Goal: Communication & Community: Answer question/provide support

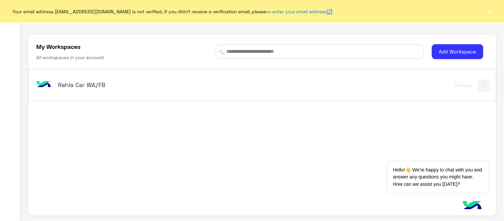
click at [95, 86] on h5 "Rehla Car WA/FB" at bounding box center [140, 85] width 164 height 8
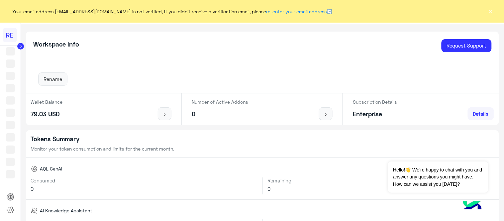
click at [494, 13] on button "×" at bounding box center [491, 11] width 7 height 7
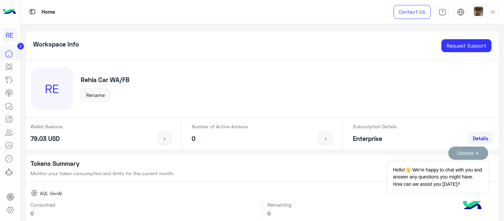
click at [464, 153] on button "Dismiss ✕" at bounding box center [469, 153] width 40 height 13
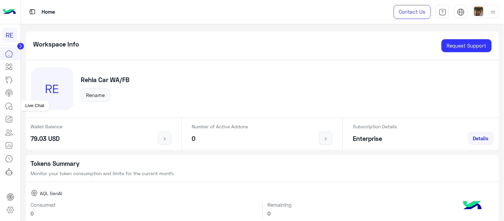
click at [1, 106] on link at bounding box center [9, 106] width 18 height 13
click at [9, 106] on icon at bounding box center [11, 108] width 4 height 4
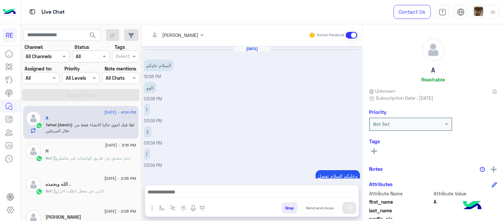
scroll to position [177, 0]
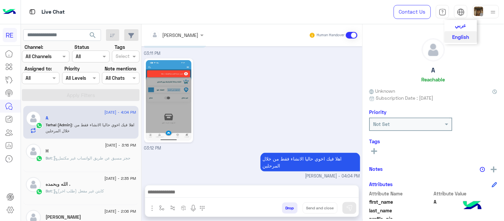
click at [465, 26] on span "عربي" at bounding box center [460, 25] width 11 height 6
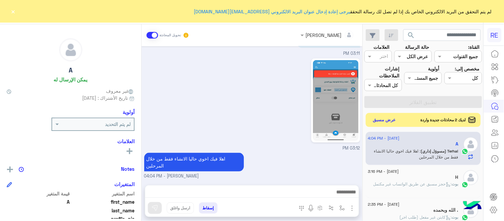
click at [394, 116] on button "عرض مسبق" at bounding box center [385, 120] width 28 height 9
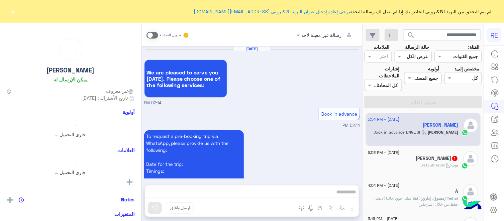
scroll to position [472, 0]
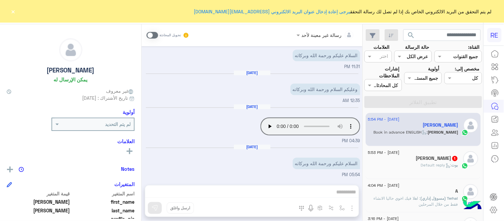
click at [13, 10] on button "×" at bounding box center [13, 11] width 7 height 7
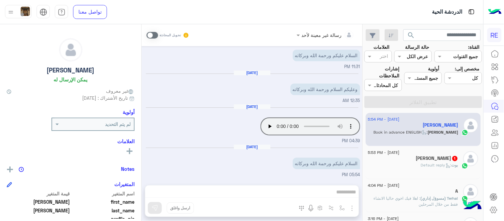
click at [149, 34] on span at bounding box center [153, 35] width 12 height 7
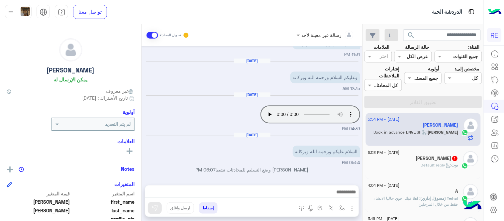
scroll to position [484, 0]
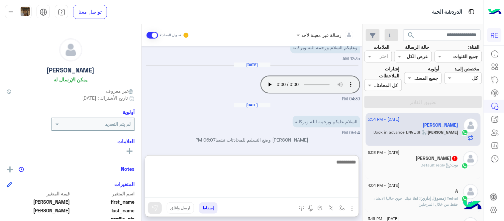
click at [320, 196] on textarea at bounding box center [252, 178] width 214 height 40
type textarea "**********"
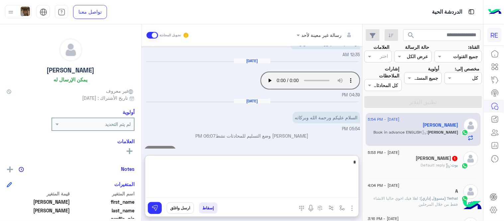
scroll to position [535, 0]
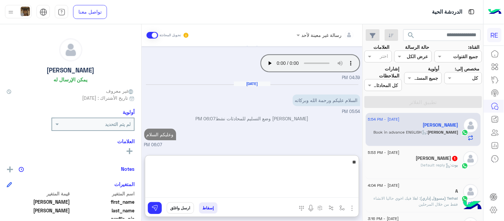
type textarea "*"
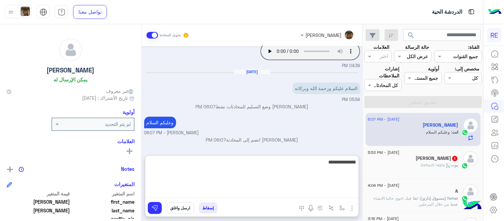
type textarea "**********"
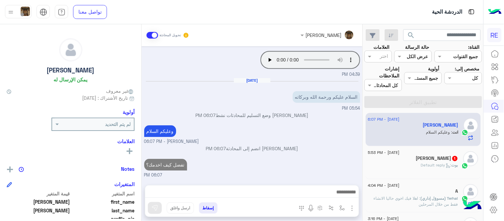
scroll to position [553, 0]
click at [441, 164] on span ": Default reply" at bounding box center [436, 165] width 31 height 5
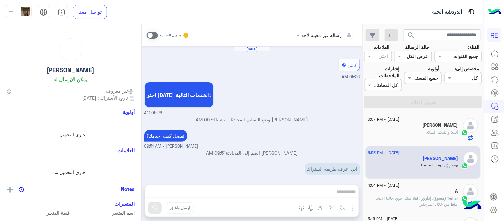
scroll to position [106, 0]
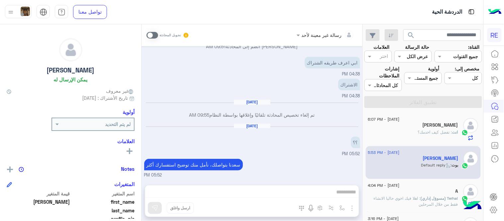
click at [155, 36] on span at bounding box center [153, 35] width 12 height 7
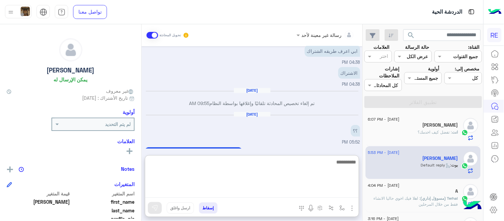
click at [278, 188] on textarea at bounding box center [252, 178] width 214 height 40
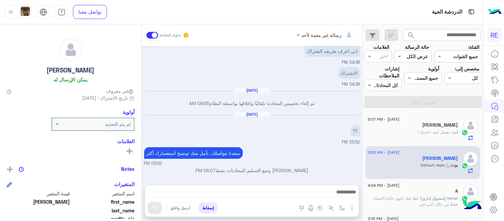
click at [221, 108] on div "[DATE] تم إلغاء تخصيص المحادثة تلقائيًا وإغلاقها بواسطة النظام 09:55 AM" at bounding box center [252, 100] width 216 height 24
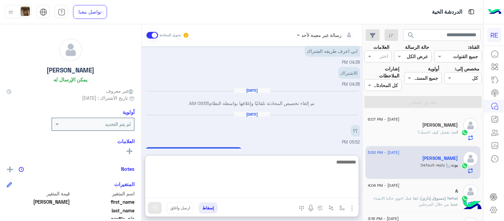
click at [232, 193] on textarea at bounding box center [252, 178] width 214 height 40
type textarea "**********"
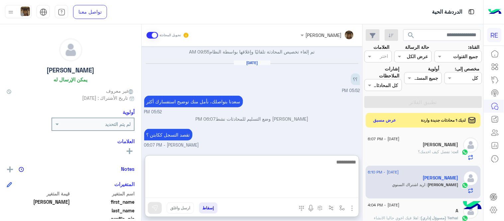
scroll to position [303, 0]
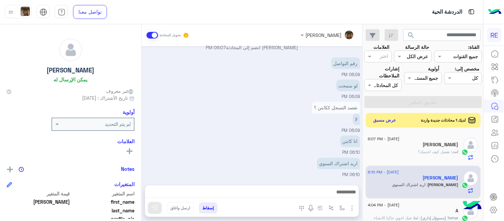
click at [255, 76] on div "[DATE] كابتن � 05:26 AM اختر [DATE] الخدمات التالية: 05:26 AM [PERSON_NAME] وضع…" at bounding box center [252, 112] width 221 height 132
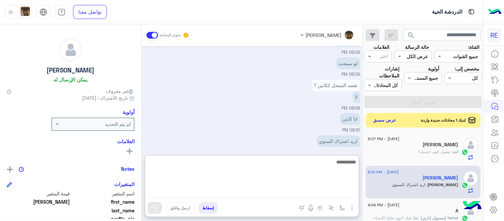
click at [294, 189] on textarea at bounding box center [252, 178] width 214 height 40
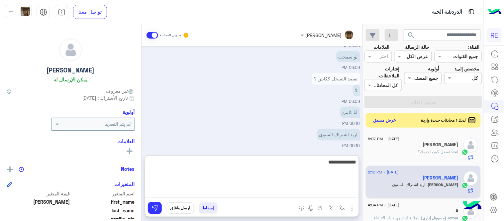
type textarea "**********"
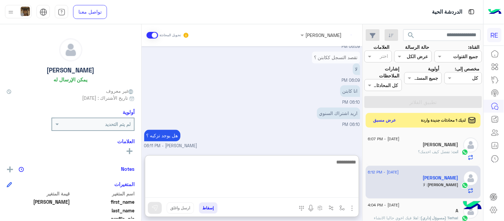
scroll to position [346, 0]
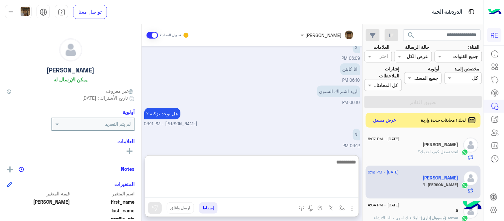
click at [303, 169] on textarea at bounding box center [252, 178] width 214 height 40
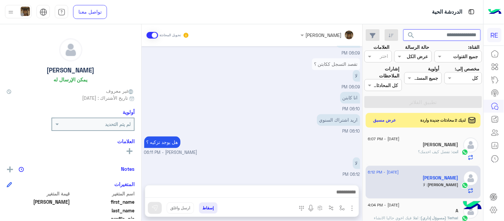
click at [436, 34] on input "text" at bounding box center [443, 35] width 78 height 12
paste input "*********"
type input "*********"
click at [404, 29] on button "search" at bounding box center [412, 36] width 16 height 14
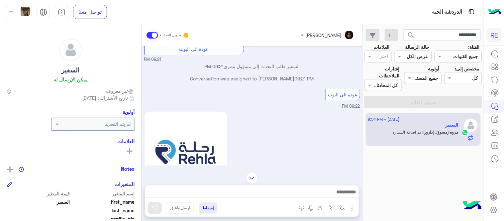
scroll to position [135, 0]
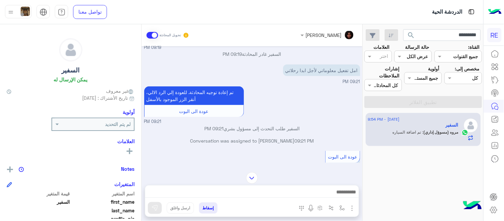
drag, startPoint x: 141, startPoint y: 74, endPoint x: 143, endPoint y: 69, distance: 5.6
click at [143, 69] on mat-drawer-container "[PERSON_NAME] تحويل المحادثة [DATE] [PERSON_NAME] وضع التسليم للمحادثات نشط 08:…" at bounding box center [181, 123] width 363 height 199
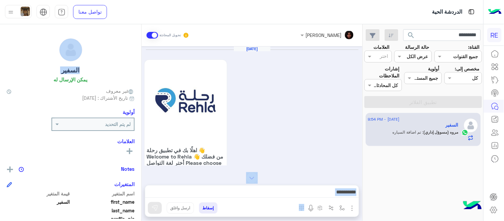
scroll to position [819, 0]
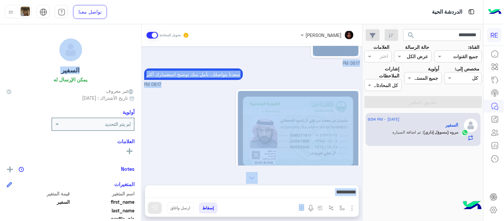
click at [225, 118] on div at bounding box center [279, 131] width 162 height 84
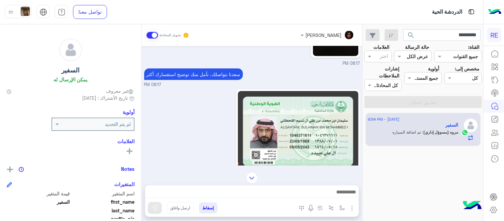
click at [225, 118] on div at bounding box center [279, 131] width 162 height 84
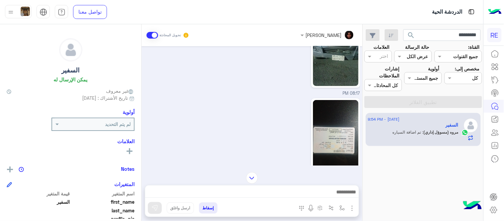
scroll to position [687, 0]
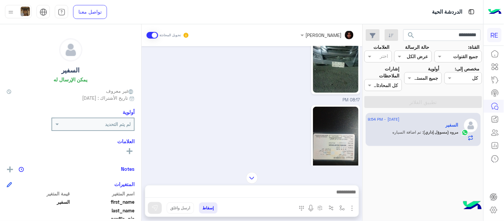
click at [336, 128] on img at bounding box center [336, 147] width 46 height 81
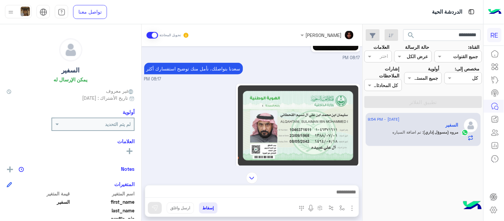
scroll to position [811, 0]
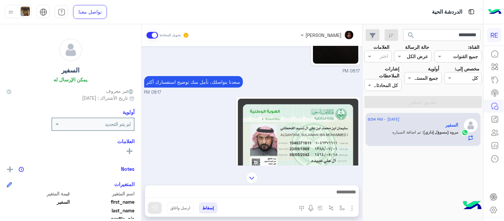
click at [331, 131] on img at bounding box center [298, 139] width 120 height 81
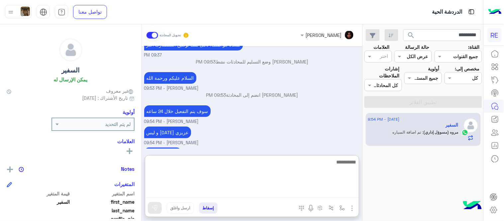
scroll to position [1972, 0]
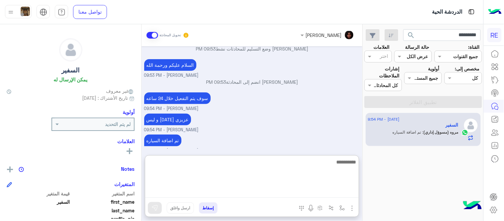
click at [232, 191] on textarea at bounding box center [252, 178] width 214 height 40
type textarea "**********"
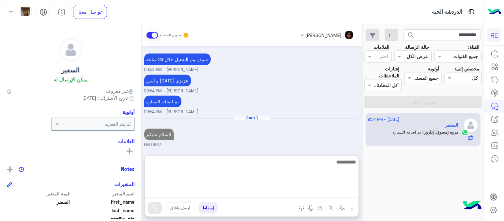
scroll to position [2035, 0]
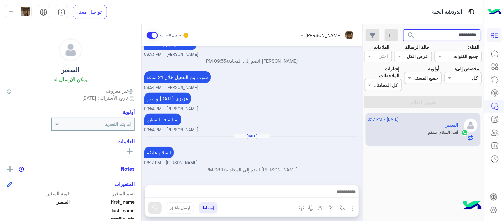
click at [445, 37] on input "*********" at bounding box center [443, 35] width 78 height 12
click at [404, 29] on button "search" at bounding box center [412, 36] width 16 height 14
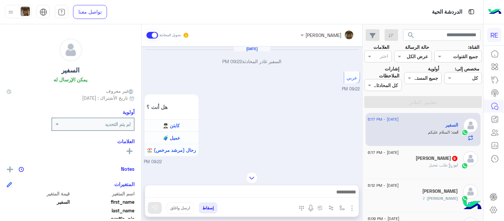
scroll to position [310, 0]
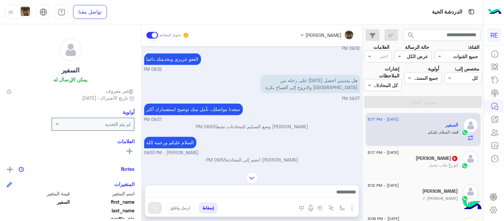
drag, startPoint x: 144, startPoint y: 134, endPoint x: 142, endPoint y: 120, distance: 14.4
click at [142, 120] on div "[DATE] السفير غادر المحادثة 09:22 PM عربي 09:22 PM هل أنت ؟ كابتن 👨🏻‍✈️ عميل 🧳 …" at bounding box center [252, 105] width 221 height 119
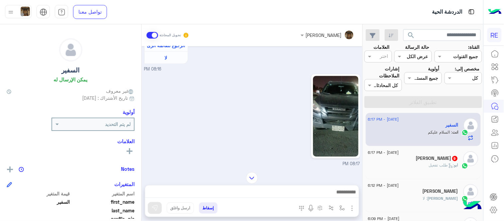
scroll to position [448, 0]
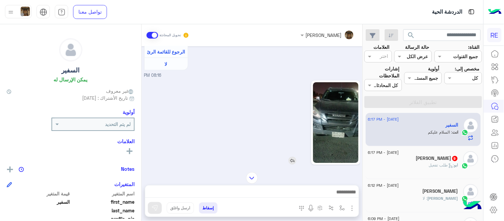
click at [344, 104] on img at bounding box center [336, 122] width 46 height 81
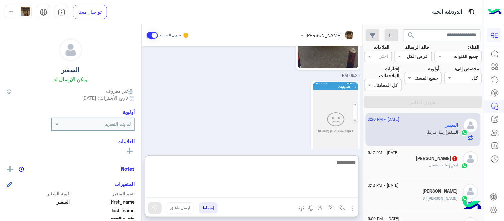
click at [285, 192] on textarea at bounding box center [252, 178] width 214 height 40
type textarea "**********"
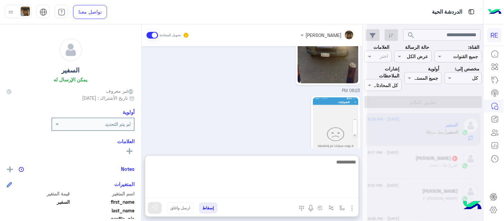
scroll to position [2103, 0]
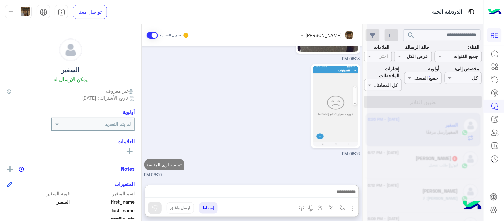
click at [274, 116] on div at bounding box center [317, 106] width 87 height 84
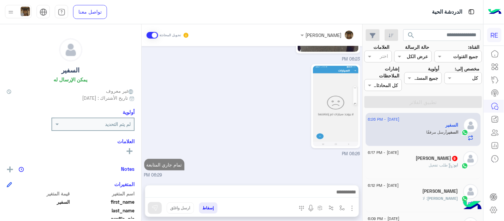
scroll to position [2058, 0]
click at [285, 162] on div "تمام جاري المتابعة [PERSON_NAME] - 06:29 PM" at bounding box center [252, 167] width 216 height 21
click at [212, 155] on div "06:26 PM" at bounding box center [252, 109] width 216 height 95
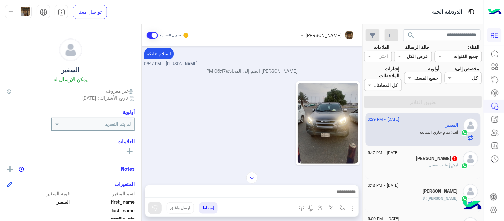
scroll to position [1928, 0]
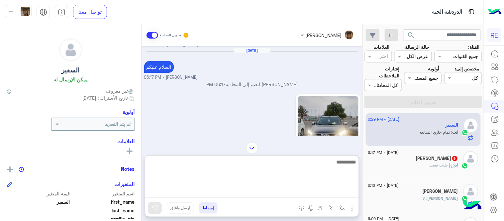
click at [285, 197] on textarea at bounding box center [252, 178] width 214 height 40
type textarea "**********"
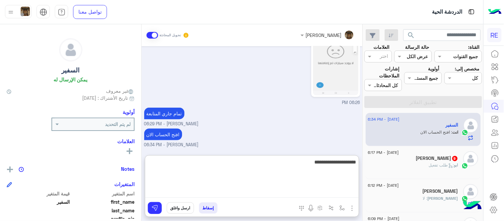
type textarea "**********"
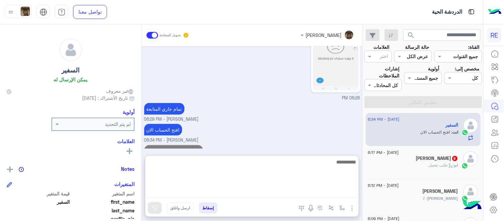
scroll to position [2131, 0]
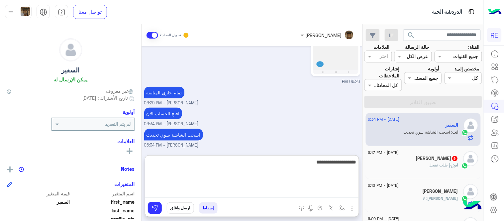
type textarea "**********"
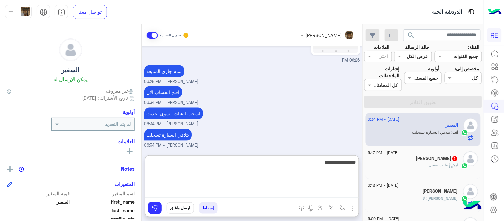
type textarea "**********"
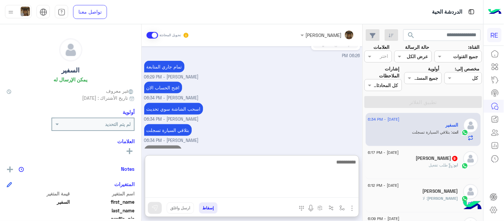
scroll to position [2173, 0]
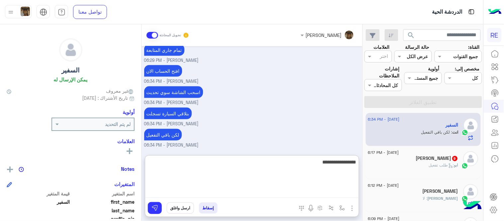
type textarea "**********"
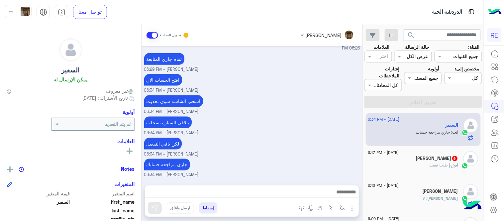
scroll to position [2164, 0]
click at [272, 117] on div "[DATE] عربي 08:16 PM هل أنت ؟ كابتن 👨🏻‍✈️ عميل 🧳 رحال (مرشد مرخص) 🏖️ 08:16 PM ك…" at bounding box center [252, 112] width 221 height 132
drag, startPoint x: 2, startPoint y: 118, endPoint x: 2, endPoint y: 127, distance: 8.6
click at [2, 127] on div "السفير يمكن الإرسال له غير معروف تاريخ الأشتراك : [DATE] أولوية لم يتم التحديد …" at bounding box center [70, 121] width 141 height 194
click at [49, 135] on div "السفير يمكن الإرسال له غير معروف تاريخ الأشتراك : [DATE] أولوية لم يتم التحديد …" at bounding box center [70, 121] width 141 height 194
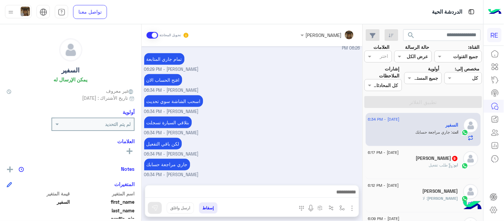
click at [397, 161] on div "[PERSON_NAME] 9" at bounding box center [413, 159] width 90 height 7
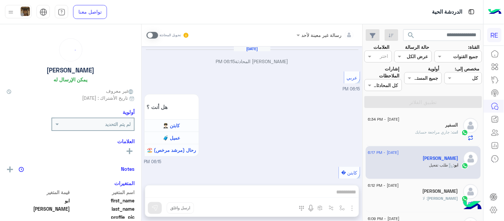
scroll to position [453, 0]
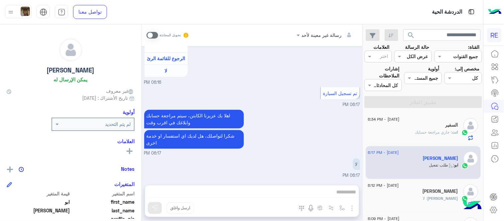
click at [155, 33] on span at bounding box center [153, 35] width 12 height 7
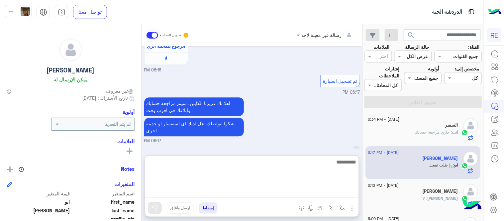
click at [291, 189] on textarea at bounding box center [252, 178] width 214 height 40
type textarea "*"
type textarea "**********"
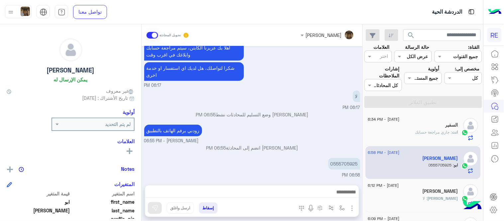
click at [284, 119] on div "[DATE] [PERSON_NAME] المحادثة 06:15 PM عربي 06:15 PM هل أنت ؟ كابتن 👨🏻‍✈️ عميل …" at bounding box center [252, 112] width 221 height 132
click at [343, 160] on p "0555705925" at bounding box center [344, 164] width 32 height 12
copy p "0555705925"
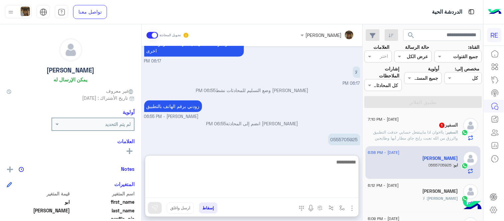
click at [259, 195] on textarea at bounding box center [252, 178] width 214 height 40
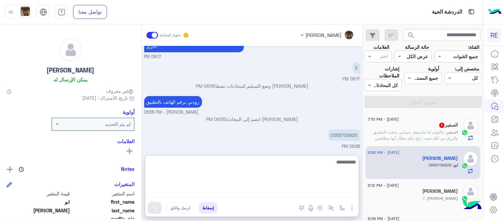
scroll to position [551, 0]
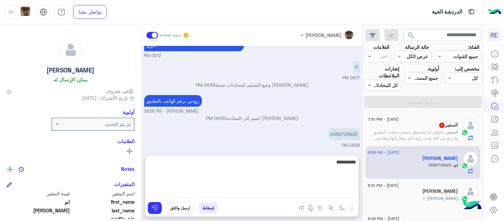
type textarea "**********"
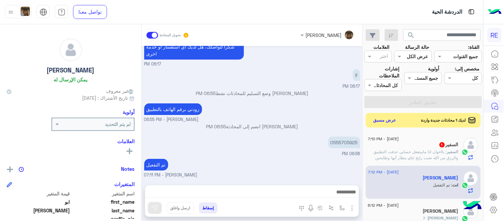
scroll to position [542, 0]
click at [243, 130] on div "[DATE] [PERSON_NAME] المحادثة 06:15 PM عربي 06:15 PM هل أنت ؟ كابتن 👨🏻‍✈️ عميل …" at bounding box center [252, 112] width 221 height 132
click at [383, 122] on button "عرض مسبق" at bounding box center [385, 120] width 28 height 9
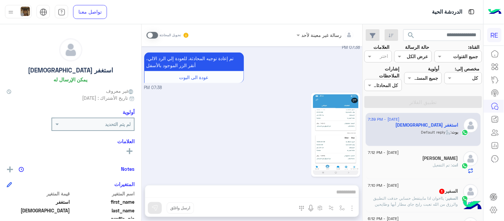
scroll to position [473, 0]
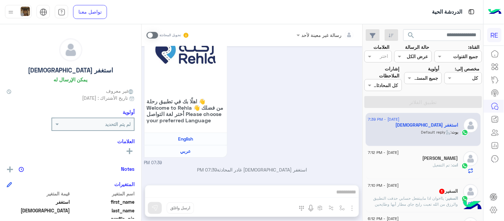
click at [150, 33] on span at bounding box center [153, 35] width 12 height 7
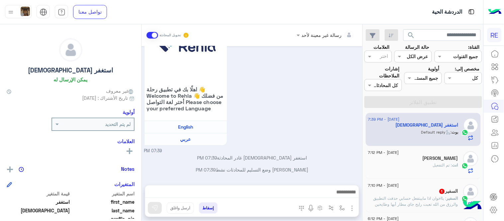
scroll to position [592, 0]
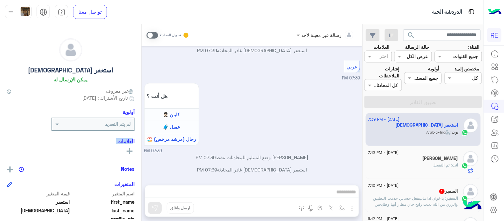
drag, startPoint x: 141, startPoint y: 154, endPoint x: 140, endPoint y: 135, distance: 19.3
click at [140, 135] on mat-drawer "استغفر [DEMOGRAPHIC_DATA] يمكن الإرسال له غير معروف تاريخ الأشتراك : [DATE] أول…" at bounding box center [71, 123] width 142 height 199
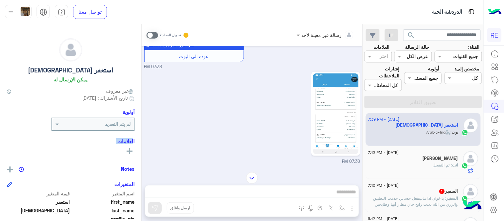
scroll to position [650, 0]
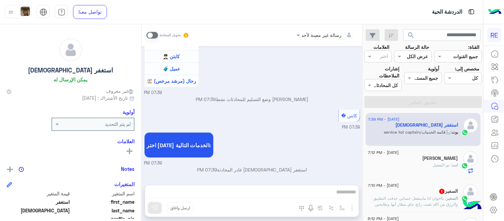
click at [343, 116] on span "كابتن �" at bounding box center [349, 116] width 16 height 6
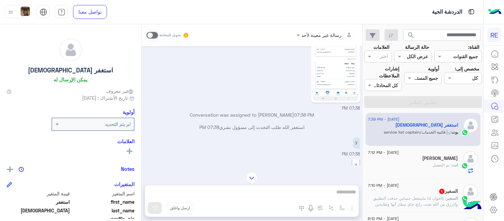
scroll to position [228, 0]
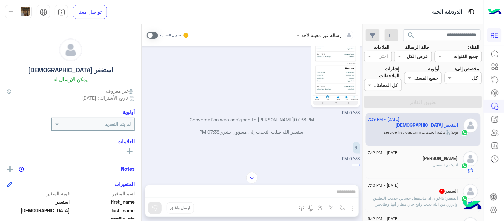
click at [334, 66] on img at bounding box center [336, 65] width 46 height 81
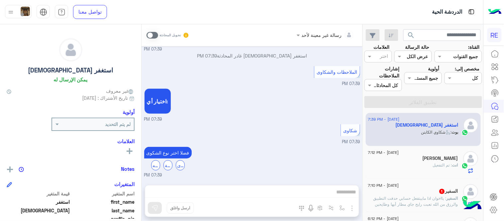
click at [150, 34] on span at bounding box center [153, 35] width 12 height 7
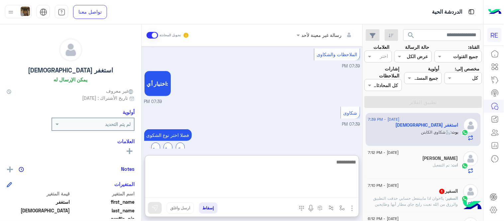
click at [247, 190] on textarea at bounding box center [252, 178] width 214 height 40
type textarea "**********"
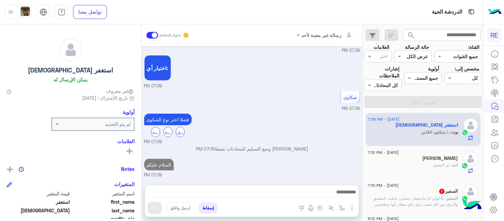
click at [249, 151] on div "رسالة غير معينة لأحد تحويل المحادثة [DATE] استفساري وجدت في خانة الطلبات عروض و…" at bounding box center [252, 123] width 221 height 199
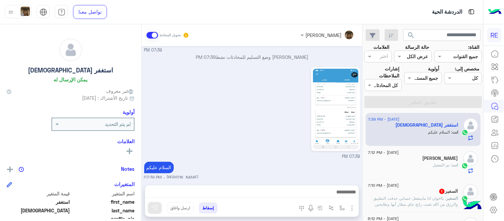
scroll to position [904, 0]
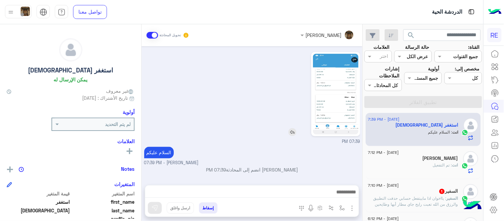
click at [291, 131] on img at bounding box center [293, 132] width 8 height 8
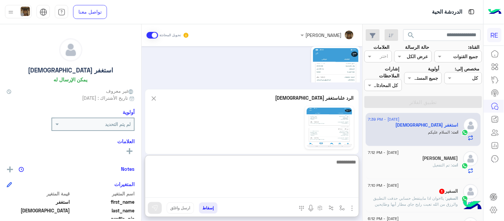
click at [285, 195] on textarea at bounding box center [252, 178] width 214 height 40
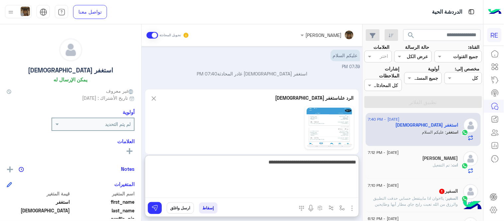
scroll to position [1185, 0]
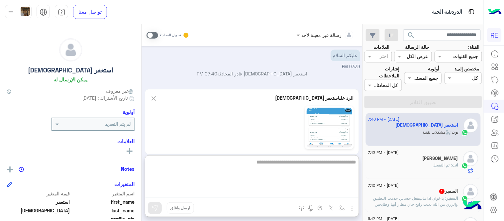
type textarea "**********"
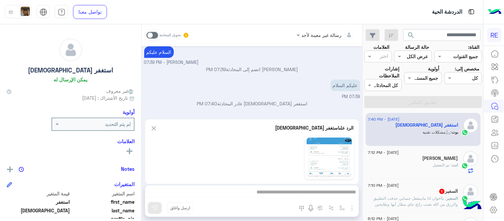
click at [152, 34] on span at bounding box center [153, 35] width 12 height 7
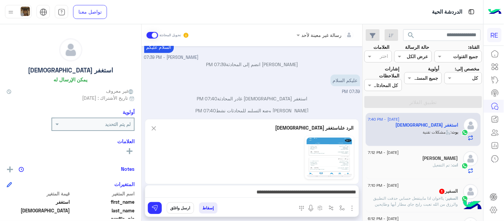
scroll to position [1168, 0]
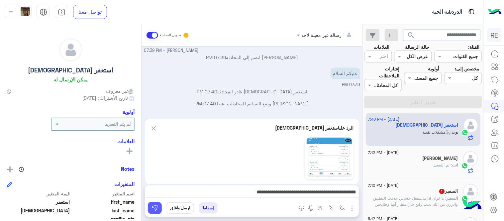
click at [155, 207] on img at bounding box center [155, 208] width 7 height 7
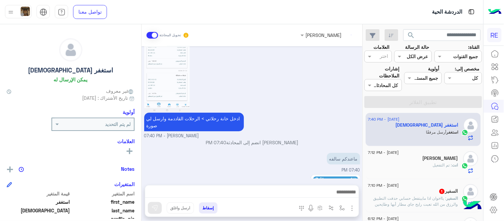
scroll to position [1361, 0]
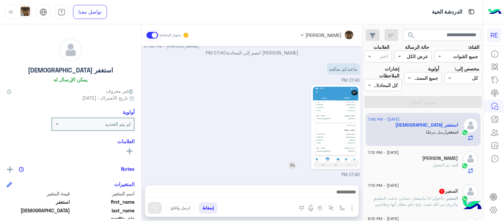
click at [341, 116] on img at bounding box center [336, 127] width 46 height 81
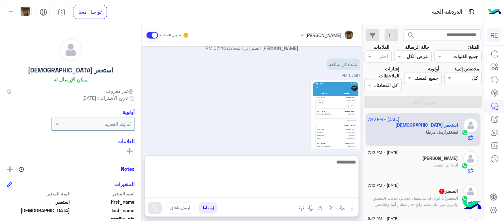
click at [299, 191] on textarea at bounding box center [252, 178] width 214 height 40
type textarea "**********"
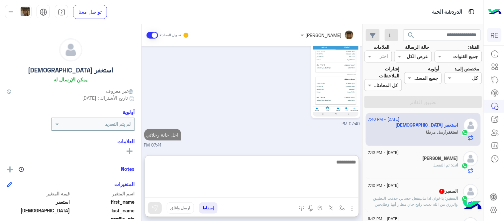
click at [312, 172] on textarea at bounding box center [252, 178] width 214 height 40
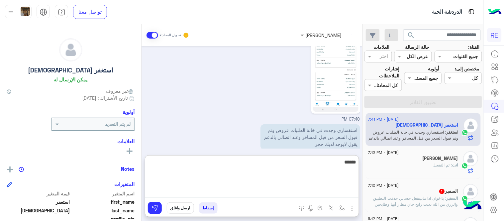
scroll to position [1448, 0]
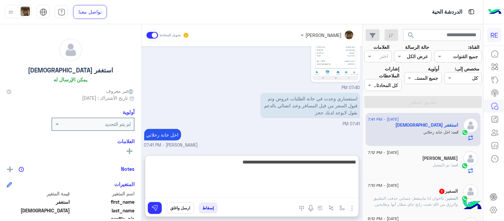
click at [268, 162] on textarea "**********" at bounding box center [252, 178] width 214 height 40
type textarea "**********"
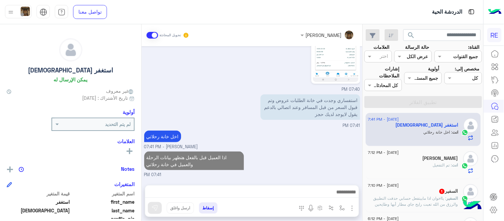
scroll to position [1447, 0]
click at [301, 110] on div "[DATE] استفساري وجدت في خانة الطلبات عروض وتم قبول السعر من قبل المسافر وعند ات…" at bounding box center [252, 112] width 221 height 132
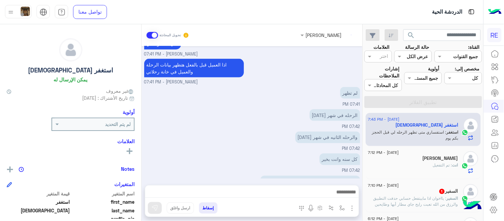
scroll to position [1564, 0]
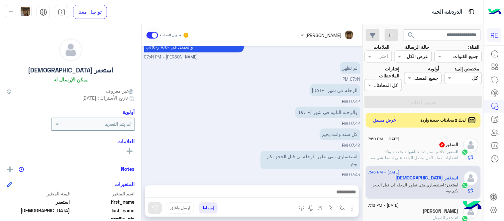
click at [302, 186] on div at bounding box center [252, 193] width 214 height 17
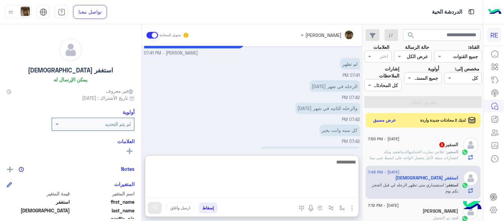
click at [304, 189] on textarea at bounding box center [252, 178] width 214 height 40
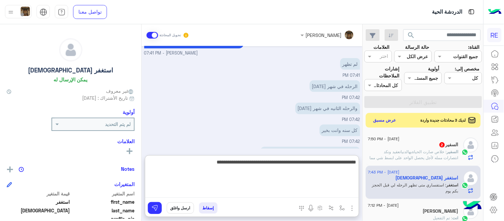
type textarea "**********"
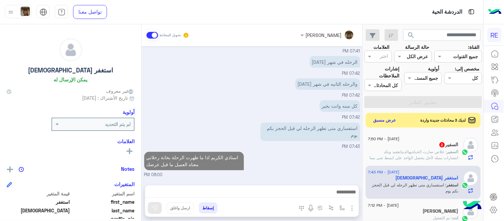
scroll to position [1613, 0]
click at [431, 140] on div "[DATE] - 7:50 PM" at bounding box center [413, 140] width 90 height 4
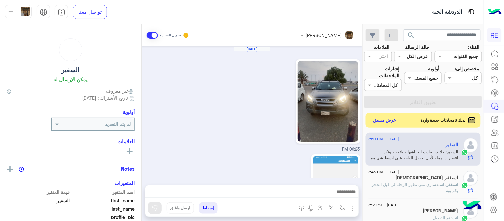
scroll to position [281, 0]
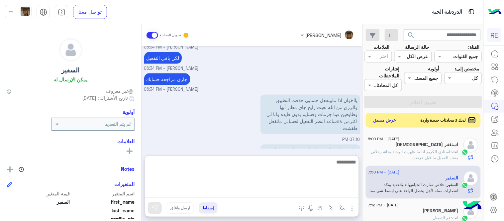
click at [284, 195] on textarea at bounding box center [252, 178] width 214 height 40
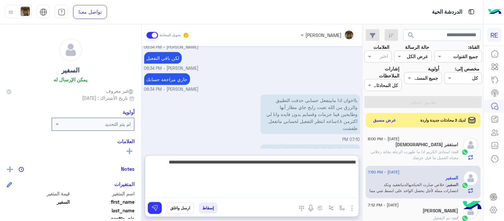
click at [284, 165] on textarea "**********" at bounding box center [252, 178] width 214 height 40
type textarea "**********"
click at [294, 169] on textarea "**********" at bounding box center [252, 178] width 214 height 40
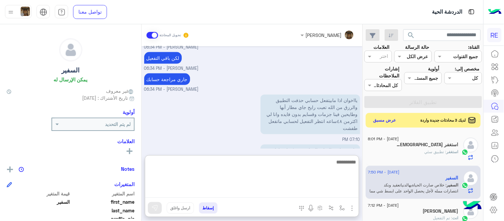
scroll to position [347, 0]
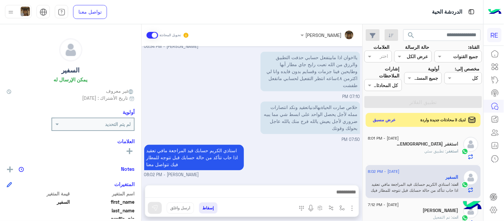
click at [384, 122] on button "عرض مسبق" at bounding box center [385, 120] width 28 height 9
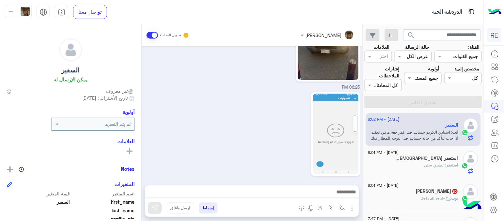
scroll to position [254, 0]
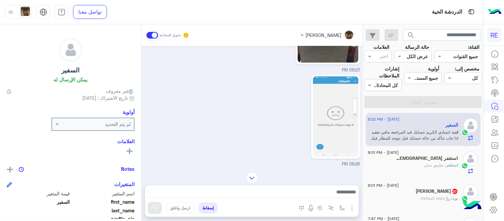
click at [254, 176] on img at bounding box center [252, 178] width 12 height 12
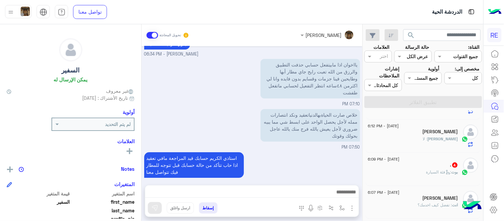
scroll to position [194, 0]
click at [413, 165] on div ". 4" at bounding box center [413, 163] width 90 height 7
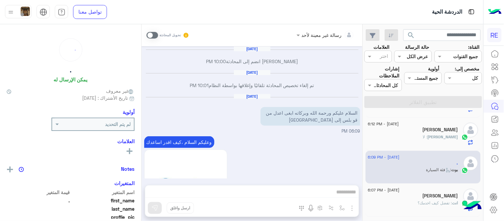
scroll to position [337, 0]
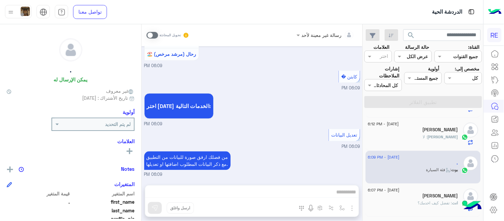
click at [153, 37] on span at bounding box center [153, 35] width 12 height 7
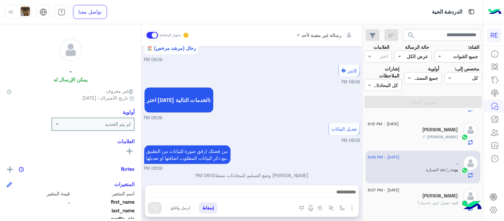
scroll to position [349, 0]
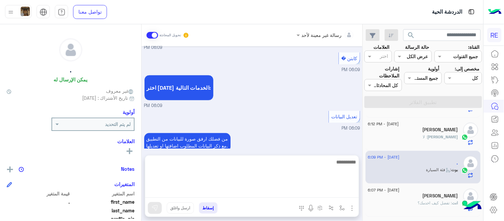
click at [277, 190] on textarea at bounding box center [252, 178] width 214 height 40
type textarea "**********"
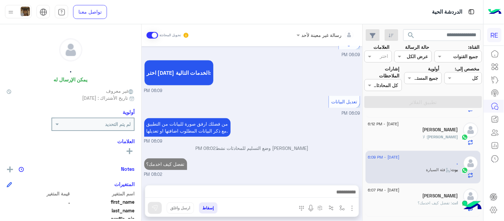
scroll to position [370, 0]
click at [418, 122] on div "[DATE] - 6:12 PM [PERSON_NAME] : لا" at bounding box center [423, 134] width 115 height 33
click at [408, 141] on div "[PERSON_NAME] : لا" at bounding box center [413, 140] width 90 height 12
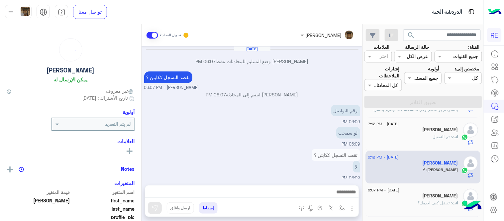
scroll to position [90, 0]
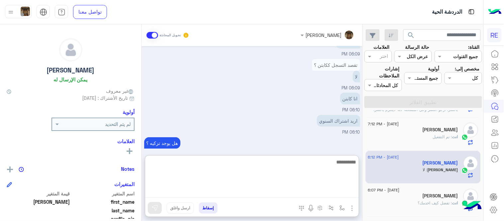
click at [324, 191] on textarea at bounding box center [252, 178] width 214 height 40
type textarea "**********"
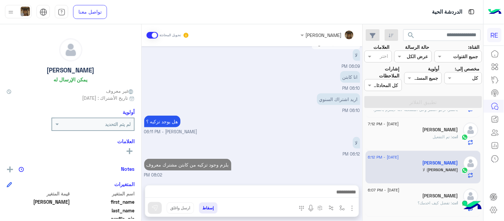
click at [342, 138] on div "[DATE] [PERSON_NAME] وضع التسليم للمحادثات نشط 06:07 PM تقصد التسجل ككابتن ؟ [P…" at bounding box center [252, 112] width 221 height 132
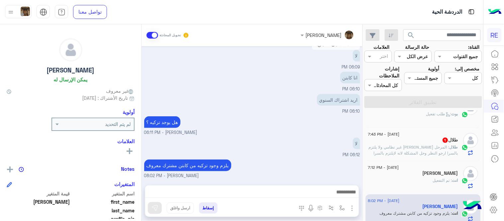
scroll to position [142, 0]
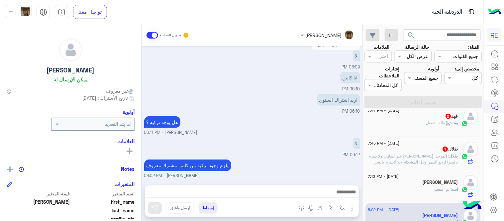
click at [416, 156] on span ": المرحل [PERSON_NAME] غير نظامي ولا يلتزم بالسرا ارجو النظر وحل المشكلة لانه ل…" at bounding box center [413, 162] width 89 height 17
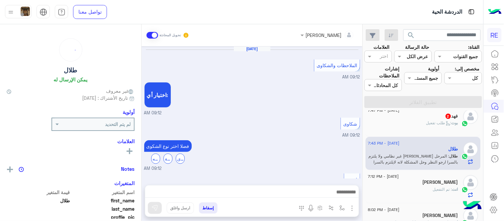
scroll to position [206, 0]
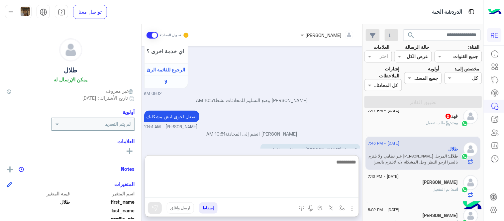
click at [274, 196] on textarea at bounding box center [252, 178] width 214 height 40
type textarea "**********"
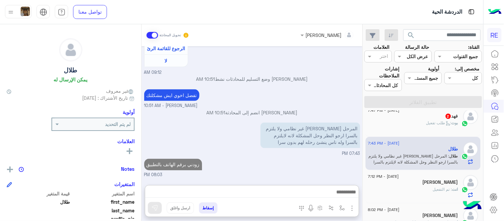
click at [264, 150] on div "[PERSON_NAME] تحويل المحادثة [DATE] الملاحظات والشكاوى 09:12 AM اختيار أي: 09:1…" at bounding box center [252, 123] width 221 height 199
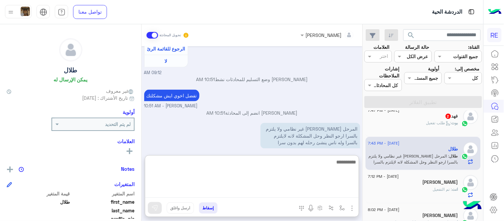
scroll to position [266, 0]
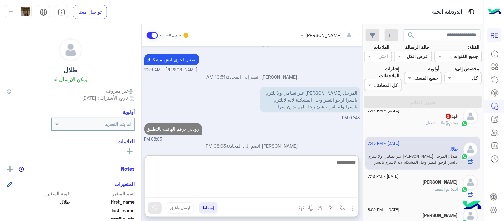
click at [268, 193] on textarea at bounding box center [252, 178] width 214 height 40
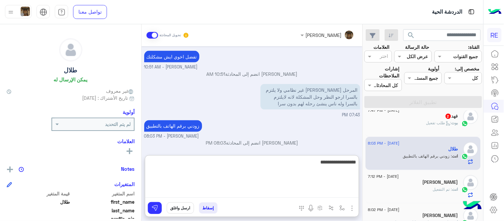
type textarea "**********"
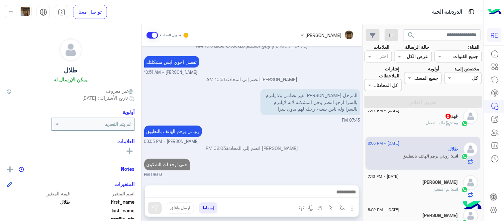
click at [327, 93] on div "المرحل [PERSON_NAME] غير نظامي ولا يلتزم بالسرا ارجو النظر وحل المشكلة لانه لاي…" at bounding box center [252, 106] width 216 height 36
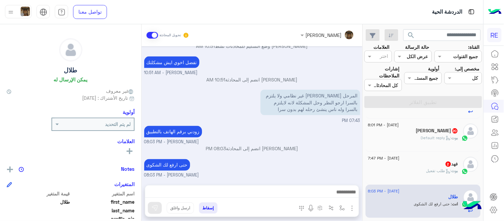
scroll to position [80, 0]
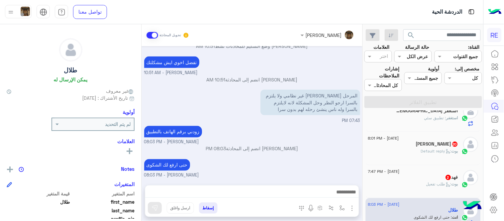
click at [408, 177] on div "فهد 2" at bounding box center [413, 178] width 90 height 7
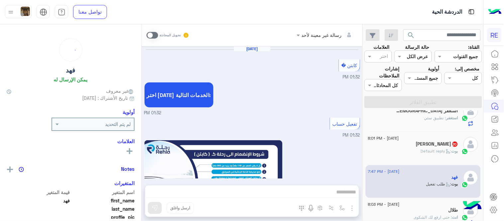
scroll to position [476, 0]
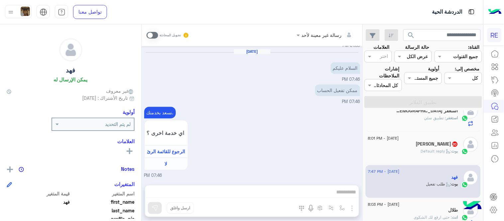
click at [151, 37] on span at bounding box center [153, 35] width 12 height 7
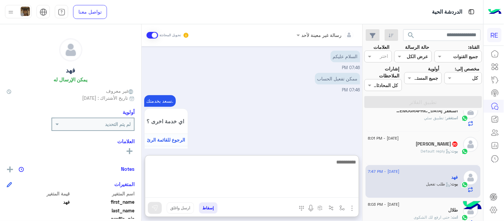
click at [227, 193] on textarea at bounding box center [252, 178] width 214 height 40
type textarea "**********"
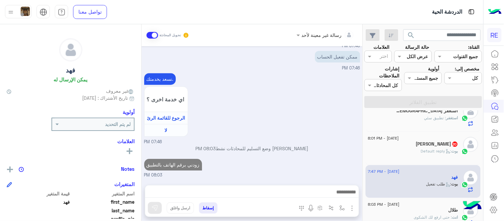
scroll to position [509, 0]
click at [324, 148] on div "[DATE] كابتن � 01:32 PM اختر [DATE] الخدمات التالية: 01:32 PM تفعيل حساب 01:32 …" at bounding box center [252, 112] width 221 height 132
click at [427, 147] on div "[PERSON_NAME] 20" at bounding box center [413, 144] width 90 height 7
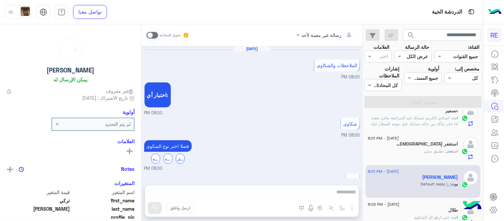
scroll to position [304, 0]
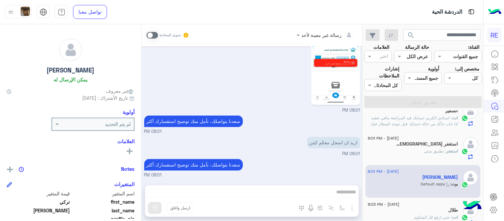
click at [334, 78] on img at bounding box center [336, 63] width 46 height 81
click at [153, 36] on span at bounding box center [153, 35] width 12 height 7
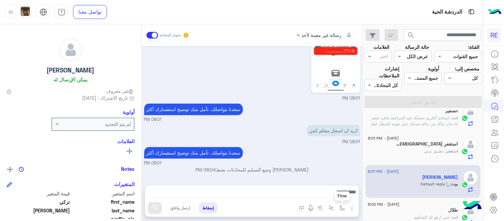
click at [344, 208] on img "button" at bounding box center [342, 207] width 5 height 5
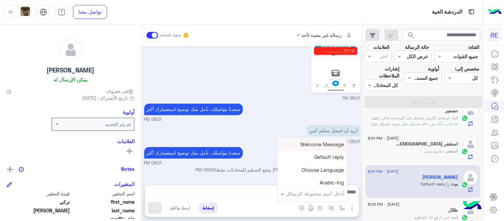
click at [324, 194] on input "text" at bounding box center [321, 194] width 45 height 8
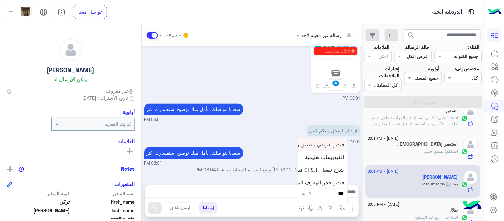
type input "****"
click at [312, 183] on span "فيديو تسجيل سيارة" at bounding box center [323, 181] width 41 height 6
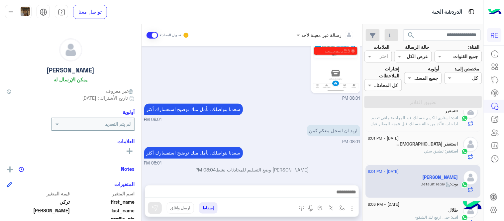
type textarea "**********"
click at [153, 208] on img at bounding box center [155, 208] width 7 height 7
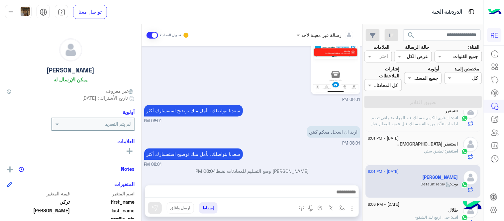
scroll to position [316, 0]
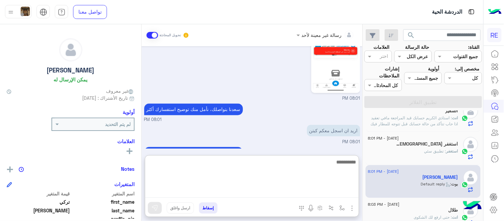
click at [249, 191] on textarea at bounding box center [252, 178] width 214 height 40
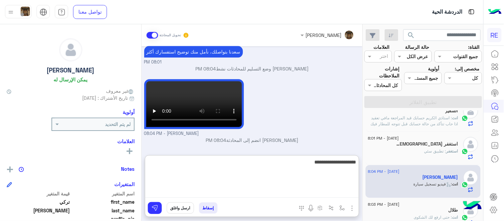
type textarea "**********"
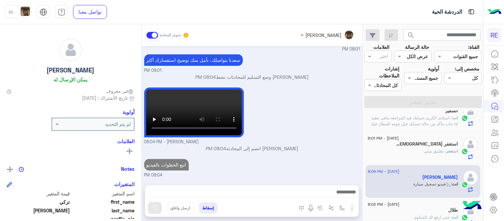
scroll to position [408, 0]
click at [331, 100] on div "[PERSON_NAME] - 08:04 PM" at bounding box center [252, 115] width 216 height 59
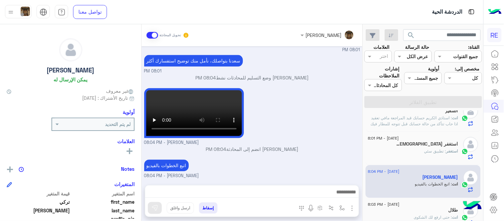
click at [325, 162] on div "اتبع الخطوات بالفيديو [PERSON_NAME] - 08:04 PM" at bounding box center [252, 168] width 216 height 21
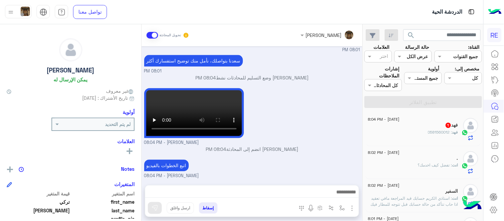
click at [417, 125] on div "فهد 1" at bounding box center [413, 125] width 90 height 7
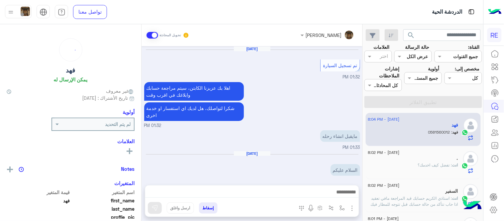
scroll to position [170, 0]
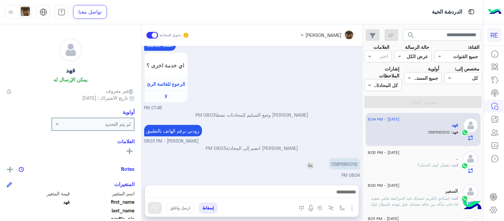
click at [346, 169] on p "0581560012" at bounding box center [344, 164] width 31 height 12
copy p "0581560012"
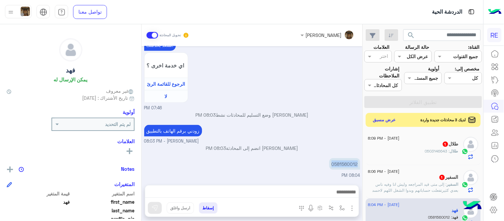
click at [387, 118] on button "عرض مسبق" at bounding box center [385, 120] width 28 height 9
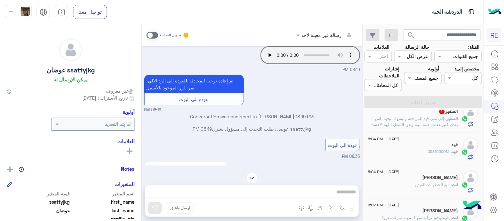
scroll to position [148, 0]
click at [404, 145] on div "فهد" at bounding box center [413, 143] width 90 height 7
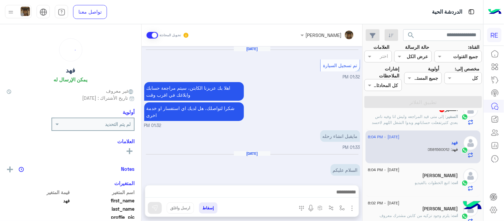
scroll to position [170, 0]
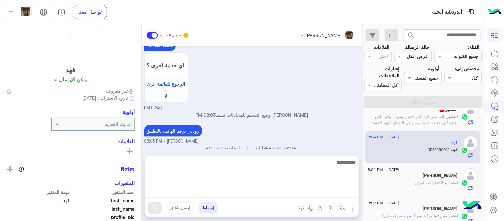
click at [304, 194] on textarea at bounding box center [252, 178] width 214 height 40
type textarea "*"
type textarea "**********"
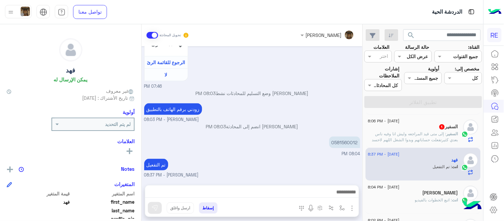
scroll to position [208, 0]
click at [391, 139] on span ": إلى متى قيد المراجعه وليش انا وفيه ناس بعدي كثيرتفعلت حساباتهم وبدوا الشغل ال…" at bounding box center [416, 136] width 86 height 11
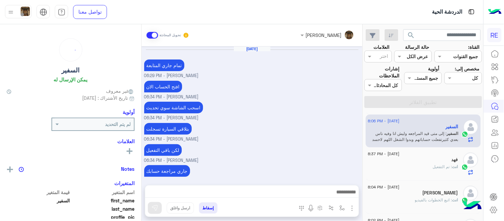
scroll to position [157, 0]
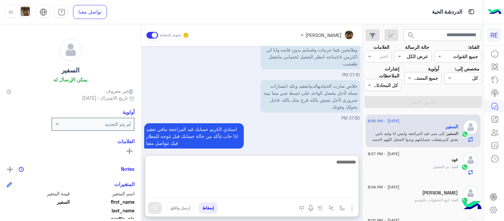
click at [287, 189] on textarea at bounding box center [252, 178] width 214 height 40
type textarea "**********"
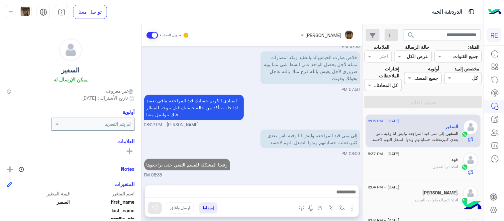
scroll to position [178, 0]
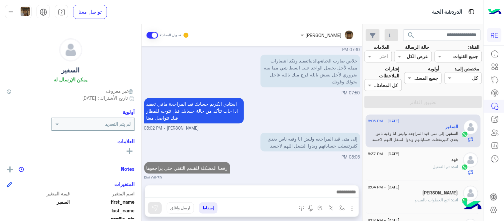
click at [323, 145] on div "[DATE] تمام جاري المتابعة [PERSON_NAME] - 06:29 PM افتح الحساب الان [PERSON_NAM…" at bounding box center [252, 112] width 221 height 132
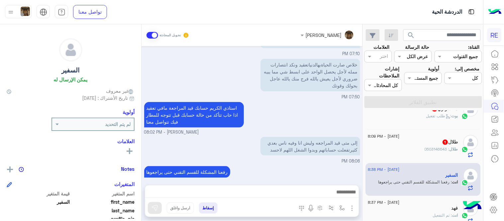
scroll to position [78, 0]
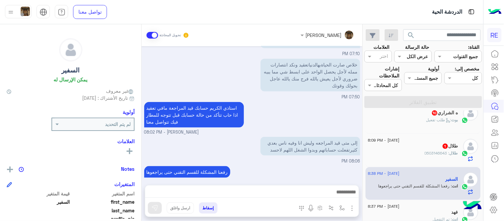
click at [423, 149] on div "طلال 1" at bounding box center [413, 146] width 90 height 7
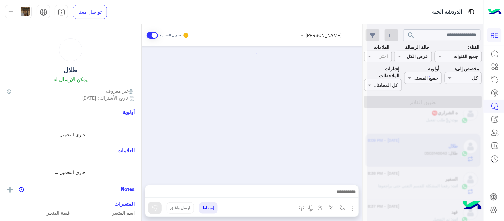
scroll to position [168, 0]
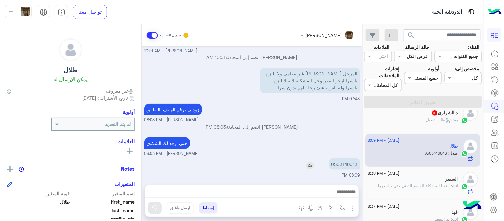
click at [350, 168] on p "0503146643" at bounding box center [344, 164] width 31 height 12
copy p "0503146643"
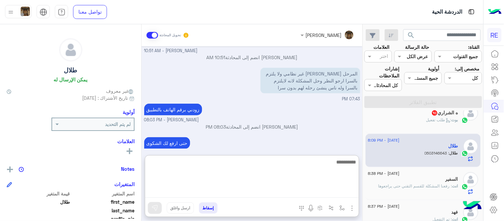
click at [254, 196] on textarea at bounding box center [252, 178] width 214 height 40
type textarea "**********"
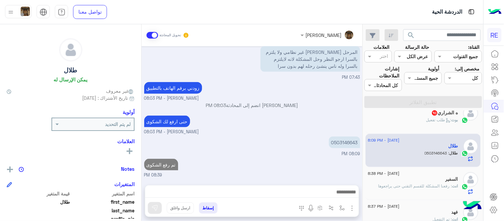
click at [280, 125] on div "[DATE] اخرى 09:12 AM مرحباً بك طلال، نأسف لمروركم بهذا، برجاء توضيح استفسارك ال…" at bounding box center [252, 112] width 221 height 132
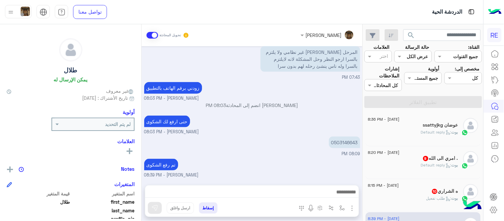
click at [427, 201] on p "بوت : طلب تفعيل" at bounding box center [443, 198] width 32 height 6
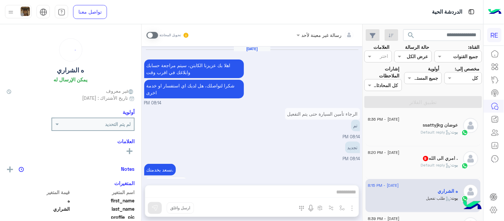
scroll to position [516, 0]
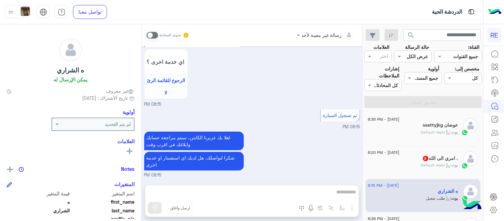
click at [154, 36] on span at bounding box center [153, 35] width 12 height 7
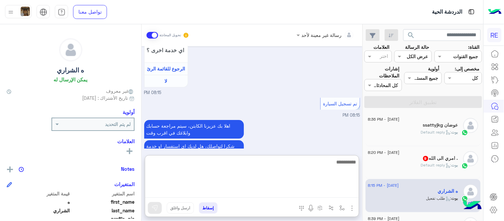
click at [260, 193] on textarea at bounding box center [252, 178] width 214 height 40
type textarea "**********"
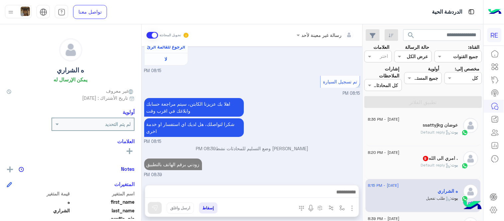
scroll to position [563, 0]
click at [433, 166] on span ": Default reply" at bounding box center [436, 165] width 31 height 5
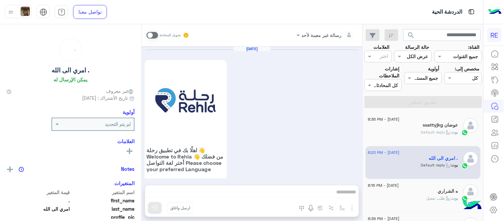
scroll to position [597, 0]
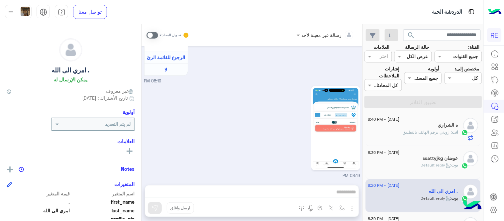
click at [316, 100] on img at bounding box center [336, 128] width 46 height 81
click at [148, 35] on span at bounding box center [153, 35] width 12 height 7
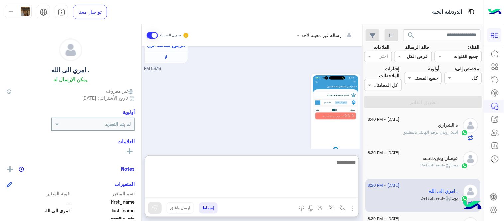
click at [326, 189] on textarea at bounding box center [252, 178] width 214 height 40
type textarea "**********"
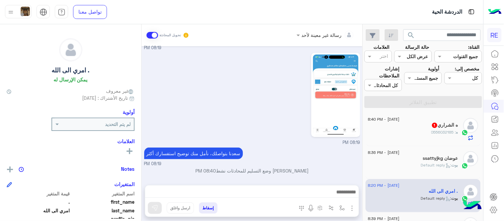
click at [333, 141] on div "[DATE] اهلًا بك في تطبيق رحلة 👋 Welcome to [GEOGRAPHIC_DATA] 👋 من فضلك أختر لغة…" at bounding box center [252, 112] width 221 height 132
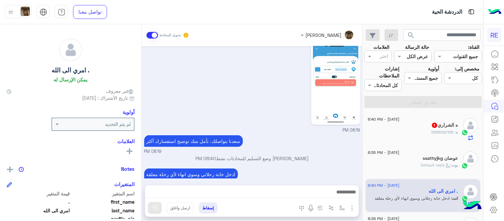
click at [439, 125] on h5 "ه الشراري 1" at bounding box center [445, 125] width 27 height 6
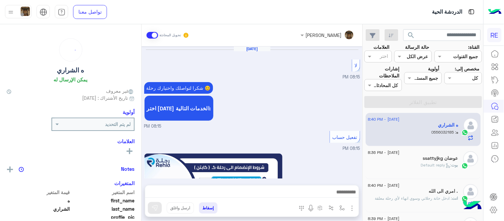
scroll to position [416, 0]
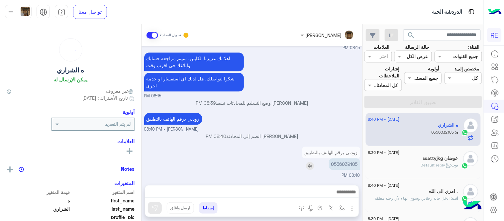
click at [346, 164] on p "0556032185" at bounding box center [344, 164] width 31 height 12
copy p "0556032185"
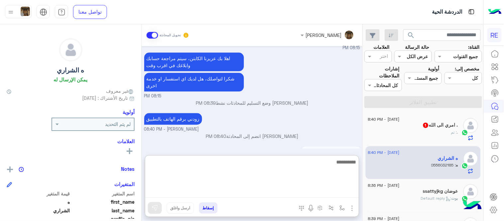
click at [284, 189] on textarea at bounding box center [252, 178] width 214 height 40
type textarea "**********"
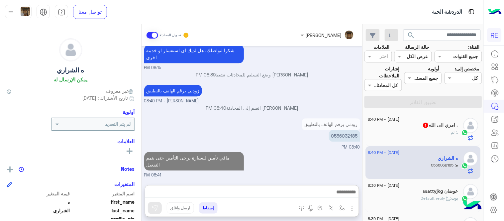
scroll to position [459, 0]
click at [436, 121] on div "[DATE] - 8:40 PM" at bounding box center [413, 120] width 90 height 4
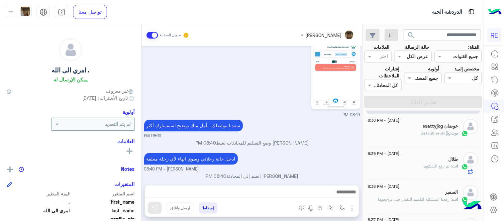
scroll to position [70, 0]
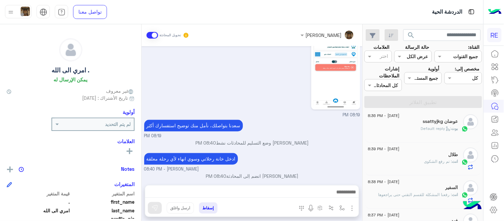
click at [412, 121] on div "ssattyjkg عوضان" at bounding box center [413, 122] width 90 height 7
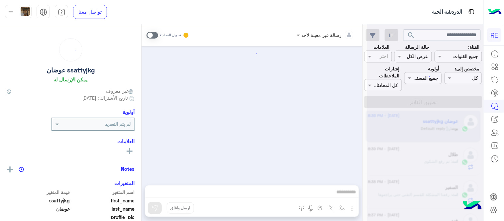
scroll to position [281, 0]
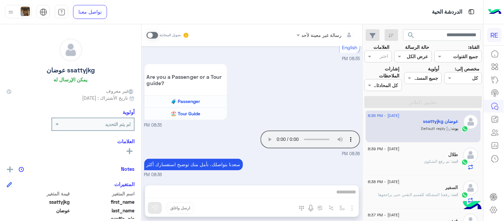
click at [152, 34] on span at bounding box center [153, 35] width 12 height 7
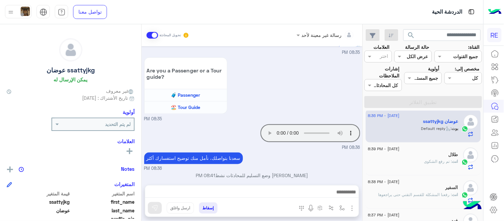
scroll to position [293, 0]
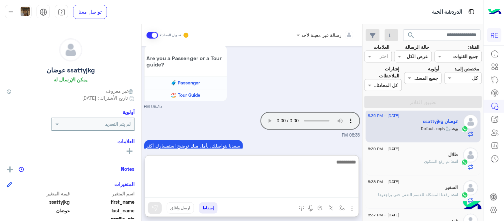
click at [315, 194] on textarea at bounding box center [252, 178] width 214 height 40
type textarea "**********"
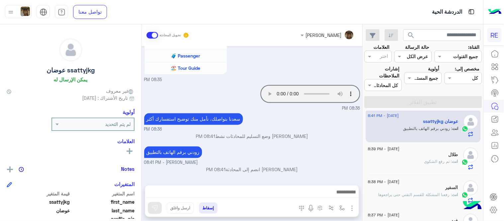
scroll to position [326, 0]
click at [316, 107] on div "[DATE] تم إعادة توجيه المحادثة. للعودة إلي الرد الالي، أنقر الزر الموجود بالأسف…" at bounding box center [252, 112] width 221 height 132
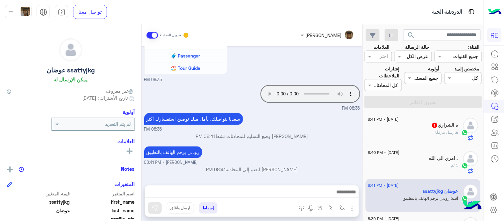
click at [397, 127] on div "ه الشراري 1" at bounding box center [413, 125] width 90 height 7
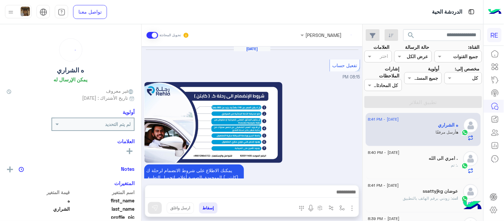
scroll to position [467, 0]
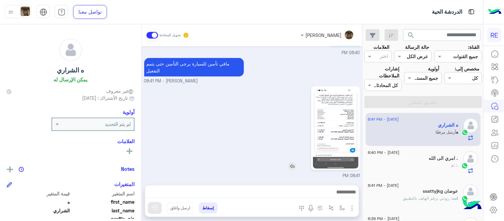
click at [335, 120] on img at bounding box center [336, 128] width 46 height 81
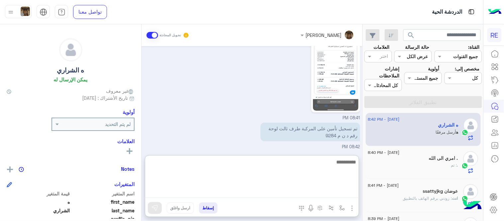
click at [269, 194] on textarea at bounding box center [252, 178] width 214 height 40
type textarea "**********"
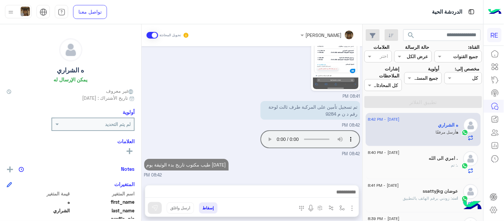
click at [199, 85] on div "[DATE] تفعيل حساب 08:15 PM يمكنك الاطلاع على شروط الانضمام لرحلة ك (كابتن ) الم…" at bounding box center [252, 112] width 221 height 132
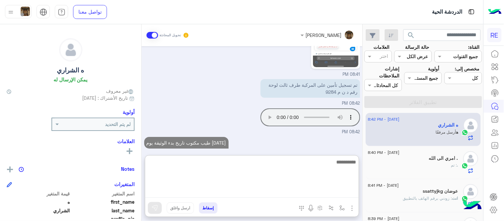
click at [239, 195] on textarea at bounding box center [252, 178] width 214 height 40
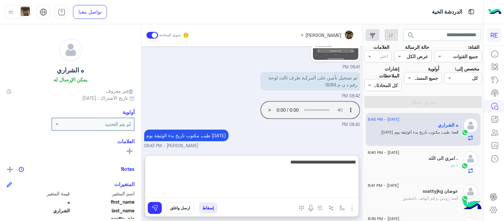
type textarea "**********"
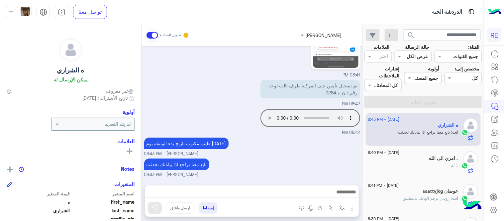
scroll to position [567, 0]
click at [281, 148] on div "[DATE] تفعيل حساب 08:15 PM يمكنك الاطلاع على شروط الانضمام لرحلة ك (كابتن ) الم…" at bounding box center [252, 112] width 221 height 132
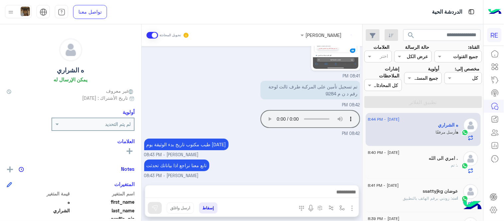
scroll to position [596, 0]
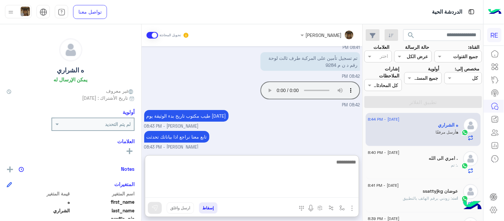
click at [279, 191] on textarea at bounding box center [252, 178] width 214 height 40
click at [335, 164] on textarea "**********" at bounding box center [252, 178] width 214 height 40
click at [339, 164] on textarea "**********" at bounding box center [252, 178] width 214 height 40
click at [253, 162] on textarea "**********" at bounding box center [252, 178] width 214 height 40
type textarea "**********"
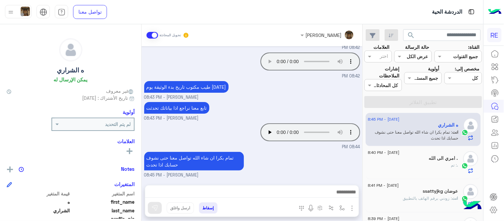
scroll to position [624, 0]
click at [288, 132] on div "[DATE] تفعيل حساب 08:15 PM يمكنك الاطلاع على شروط الانضمام لرحلة ك (كابتن ) الم…" at bounding box center [252, 112] width 221 height 132
